Goal: Transaction & Acquisition: Purchase product/service

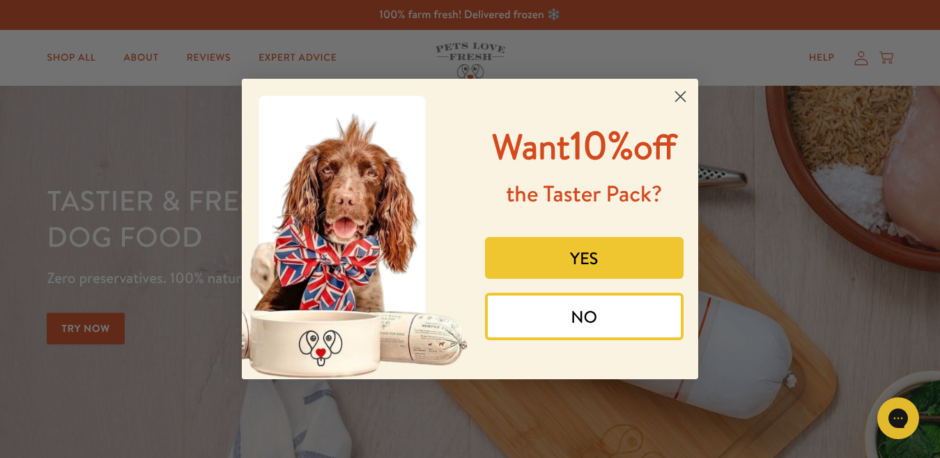
click at [603, 254] on button "YES" at bounding box center [584, 258] width 199 height 42
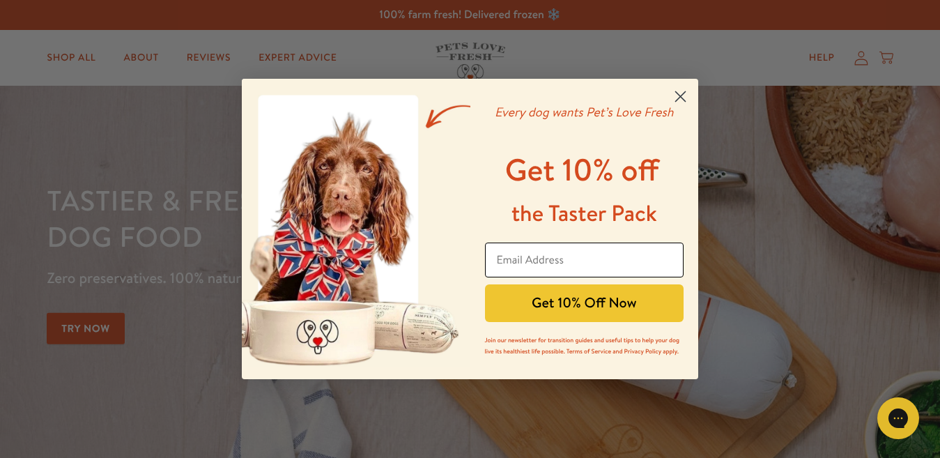
click at [603, 254] on input "Email Address" at bounding box center [584, 259] width 199 height 35
type input "nadine_roberts@msn.com"
click at [681, 96] on icon "Close dialog" at bounding box center [681, 97] width 10 height 10
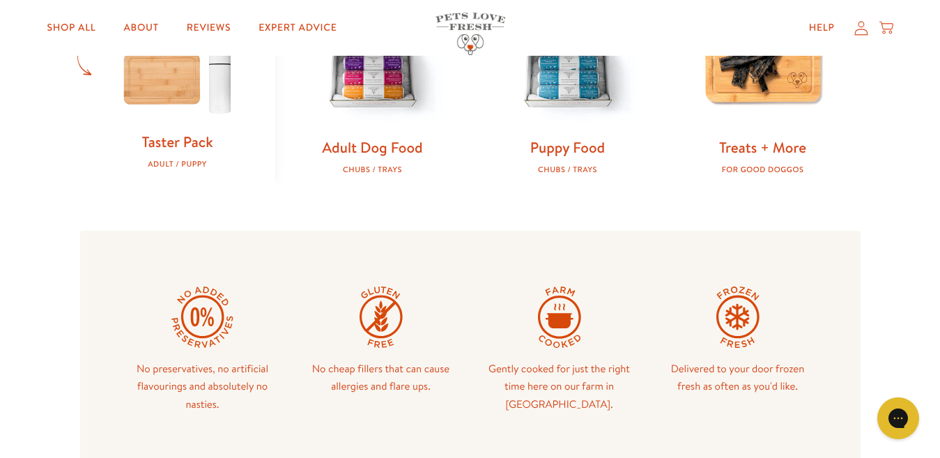
scroll to position [491, 0]
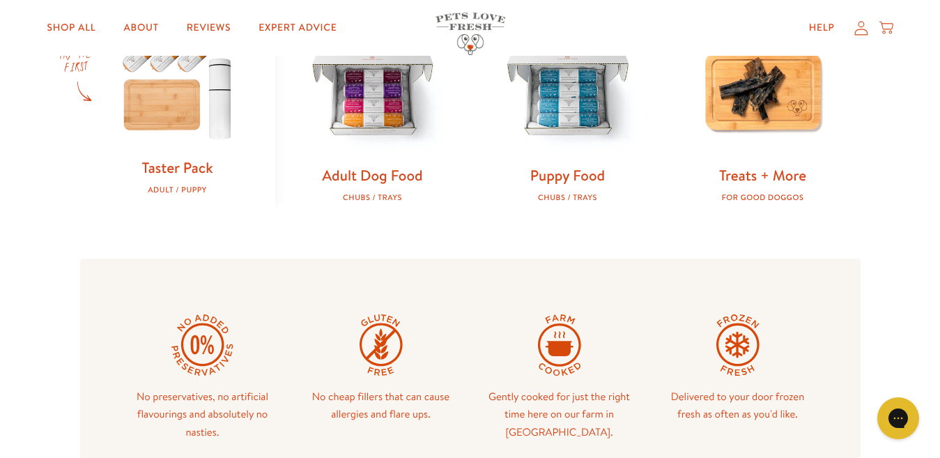
click at [217, 123] on img at bounding box center [177, 85] width 150 height 144
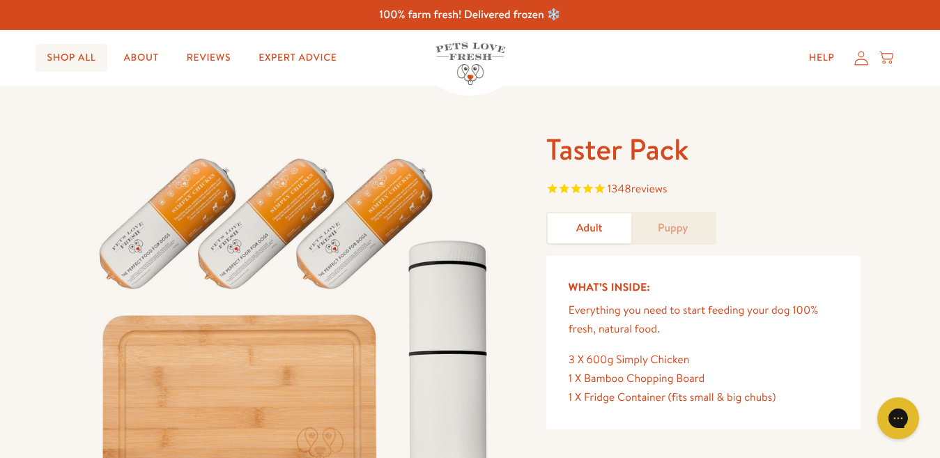
click at [74, 65] on link "Shop All" at bounding box center [71, 58] width 71 height 28
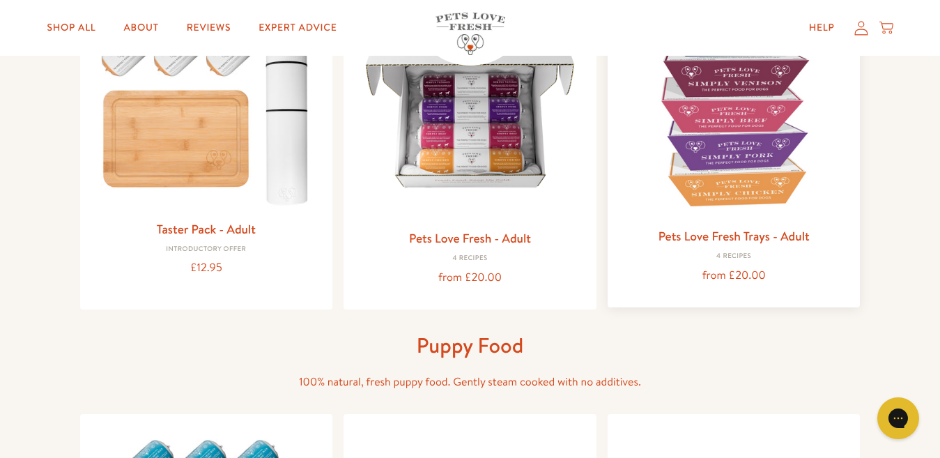
click at [703, 163] on img at bounding box center [734, 105] width 231 height 231
